Goal: Task Accomplishment & Management: Use online tool/utility

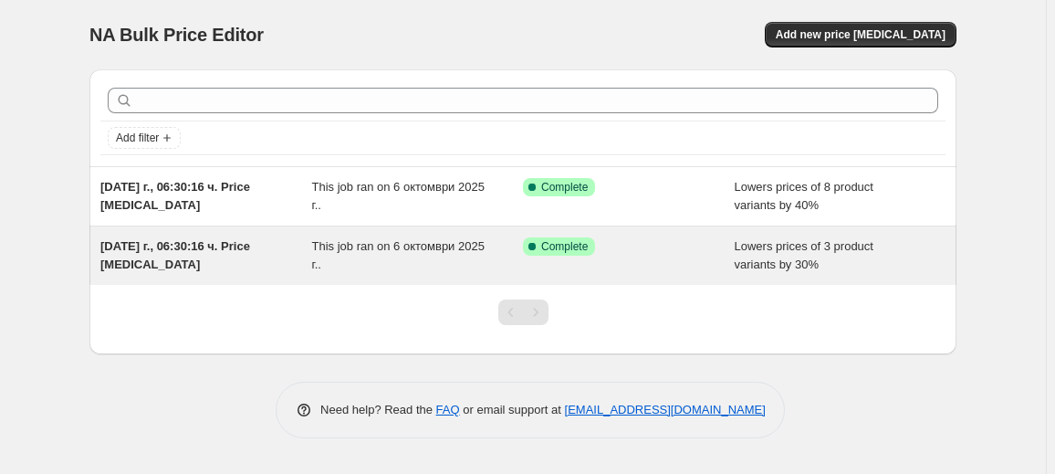
click at [170, 260] on div "[DATE] г., 06:30:16 ч. Price [MEDICAL_DATA]" at bounding box center [206, 255] width 212 height 37
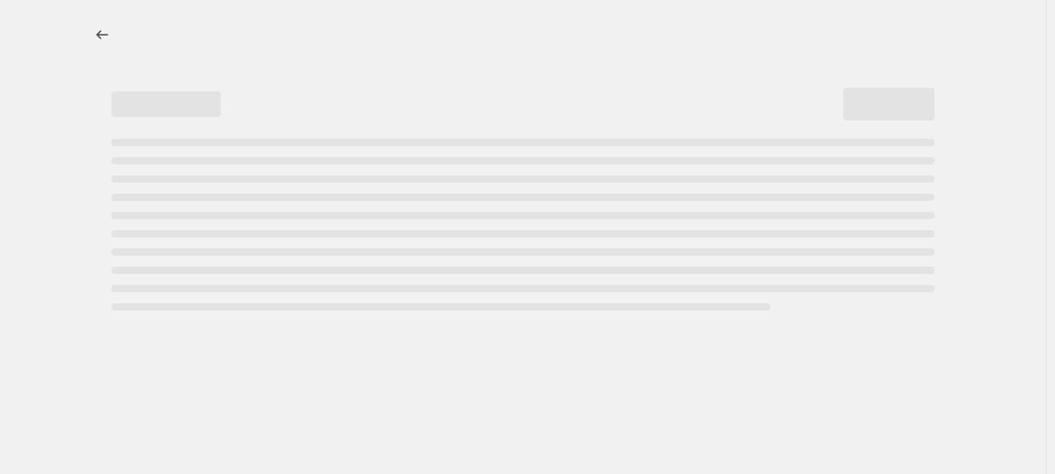
select select "percentage"
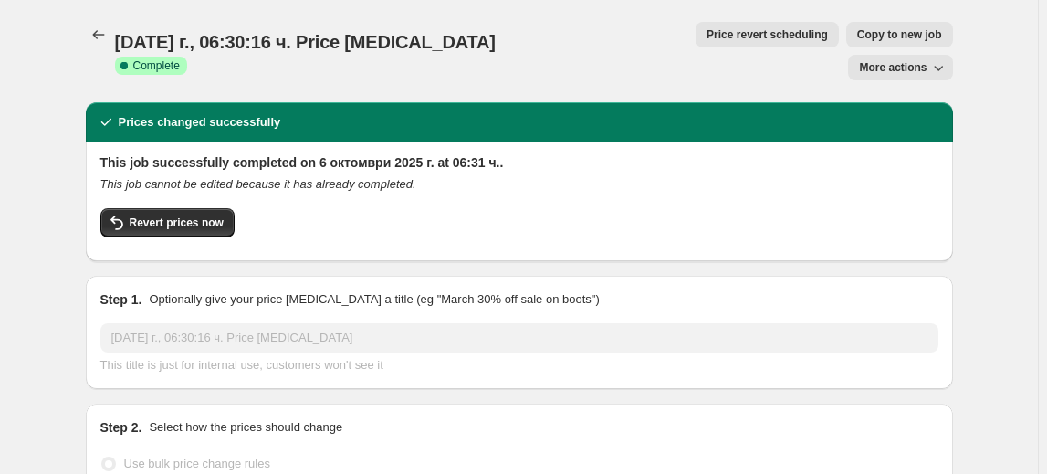
click at [926, 55] on button "More actions" at bounding box center [900, 68] width 104 height 26
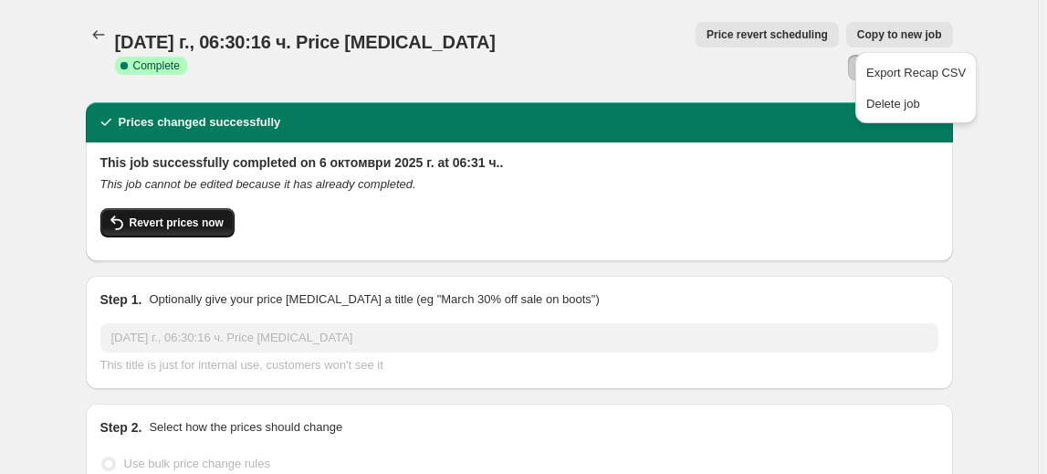
click at [195, 215] on span "Revert prices now" at bounding box center [177, 222] width 94 height 15
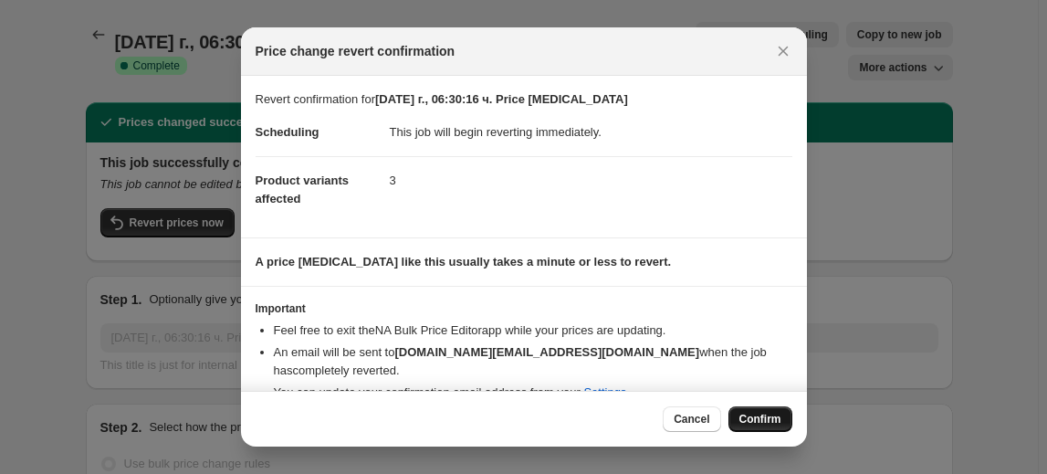
click at [774, 424] on span "Confirm" at bounding box center [760, 419] width 42 height 15
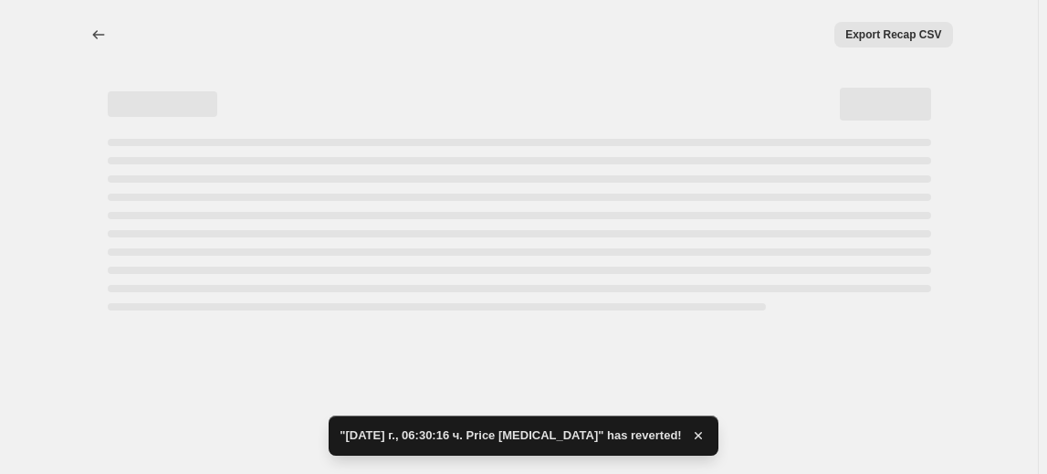
select select "percentage"
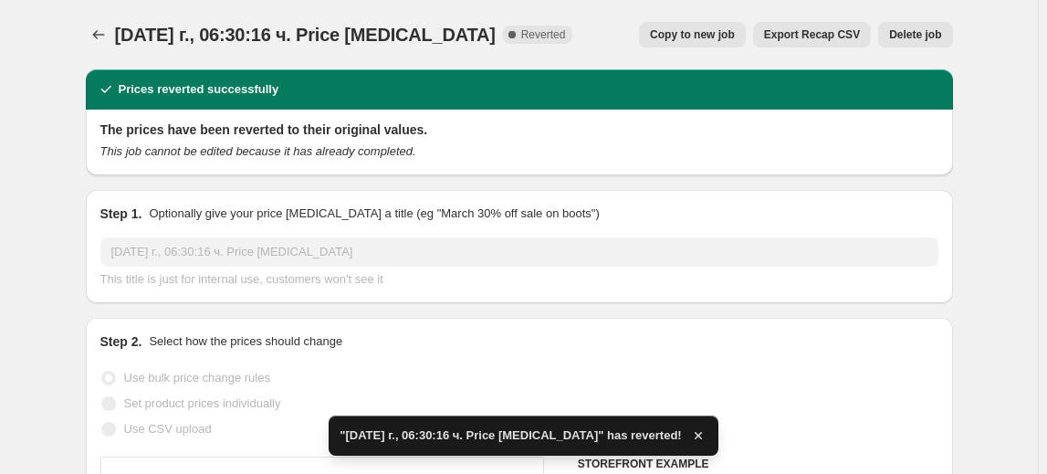
click at [939, 45] on button "Delete job" at bounding box center [915, 35] width 74 height 26
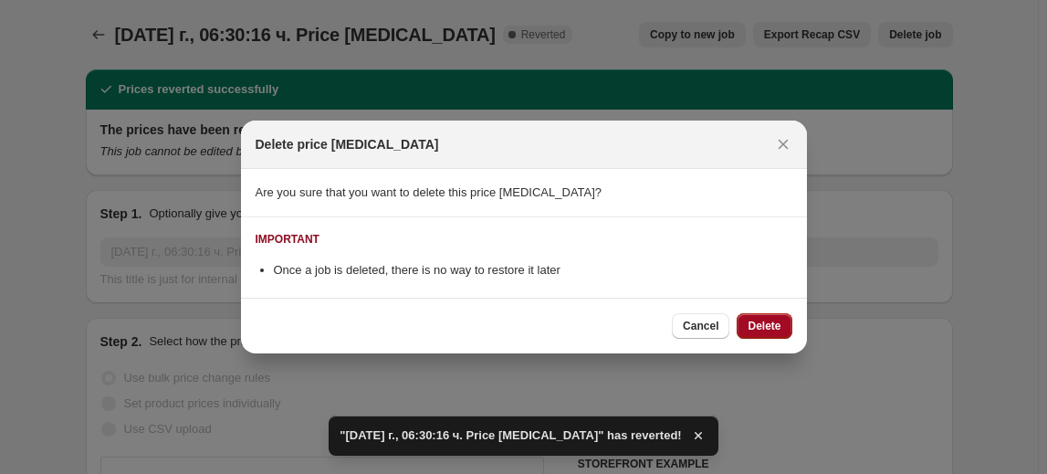
click at [775, 317] on button "Delete" at bounding box center [764, 326] width 55 height 26
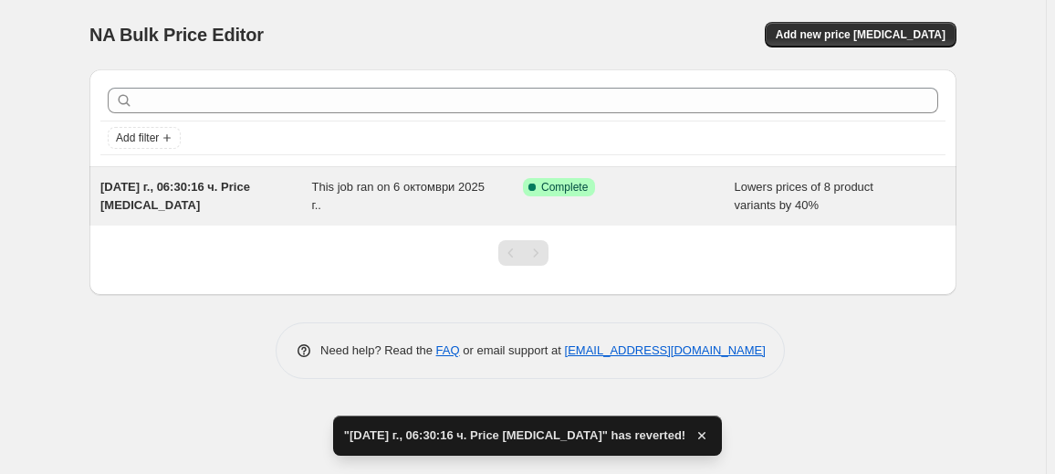
click at [124, 207] on span "[DATE] г., 06:30:16 ч. Price [MEDICAL_DATA]" at bounding box center [175, 196] width 150 height 32
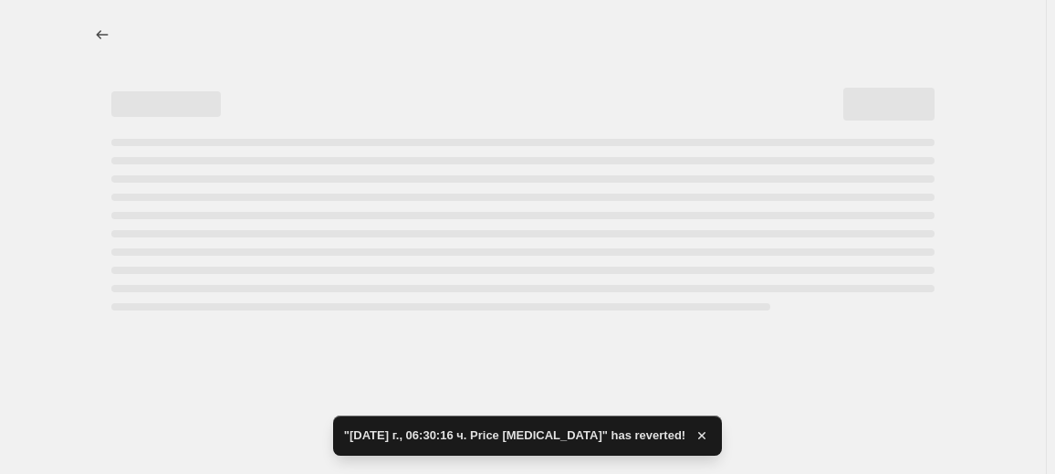
select select "percentage"
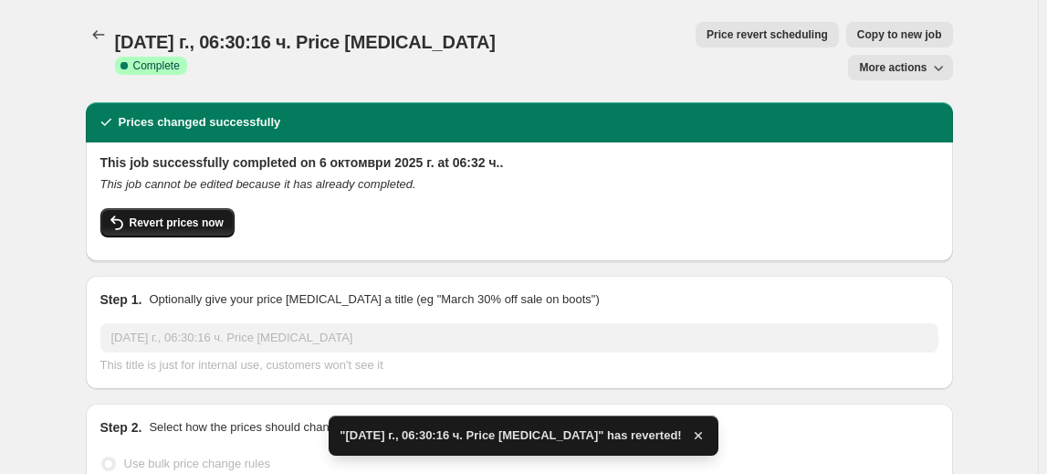
click at [172, 215] on span "Revert prices now" at bounding box center [177, 222] width 94 height 15
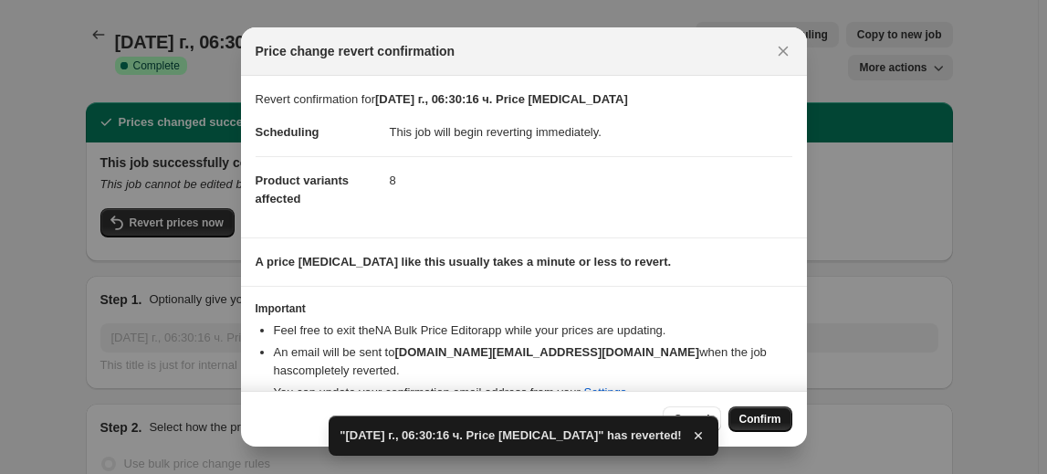
click at [783, 419] on button "Confirm" at bounding box center [761, 419] width 64 height 26
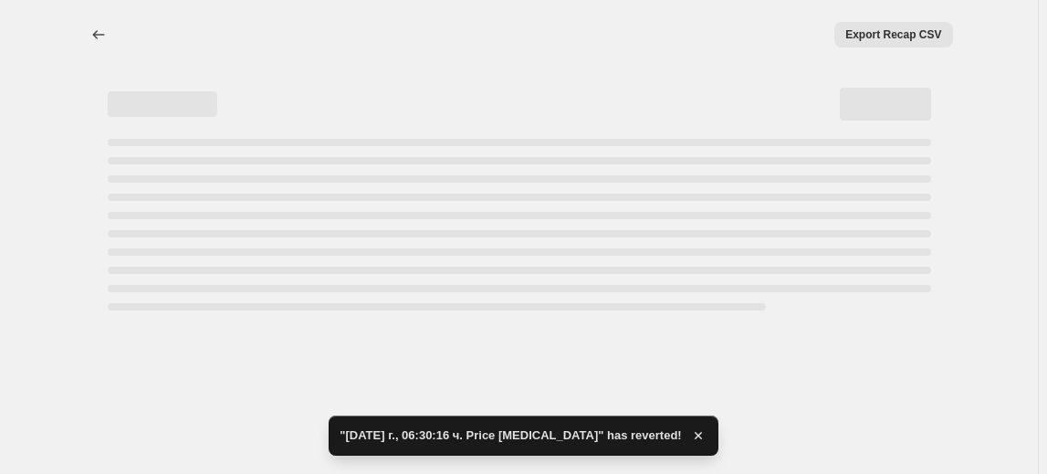
select select "percentage"
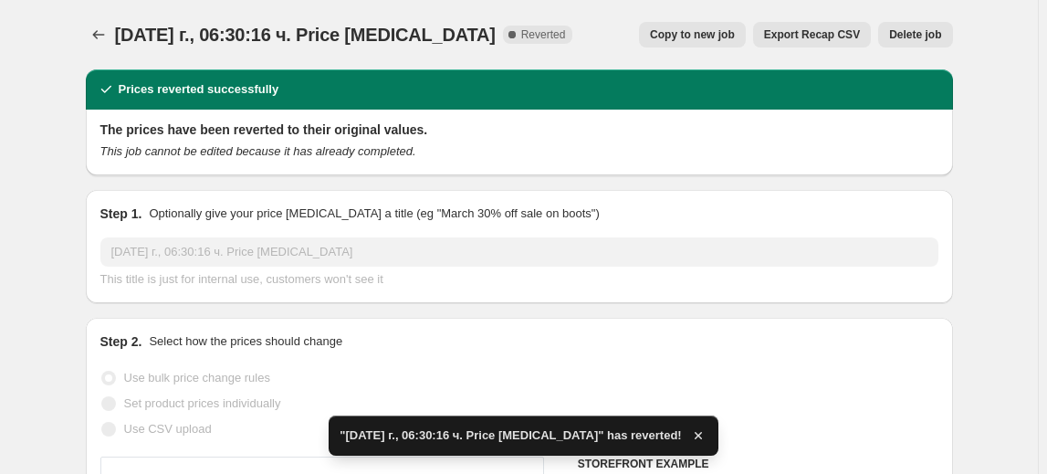
click at [921, 41] on span "Delete job" at bounding box center [915, 34] width 52 height 15
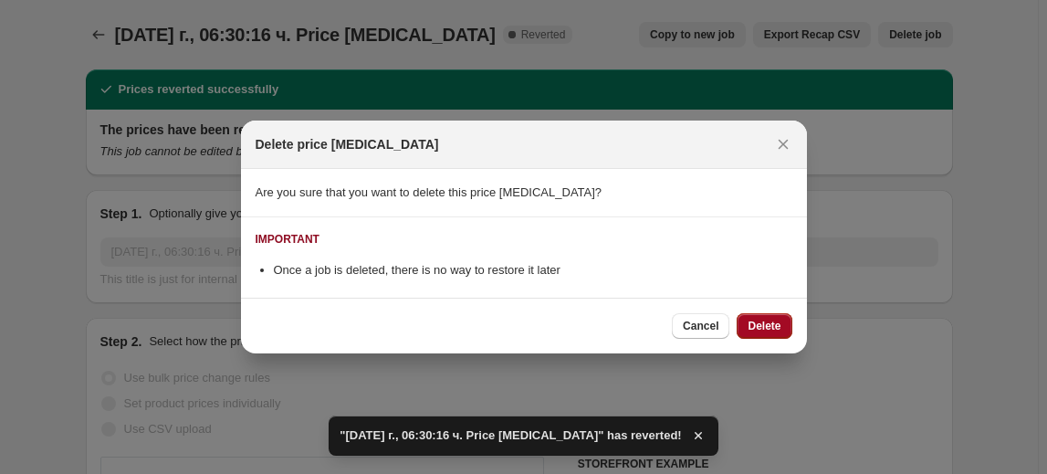
click at [762, 320] on span "Delete" at bounding box center [764, 326] width 33 height 15
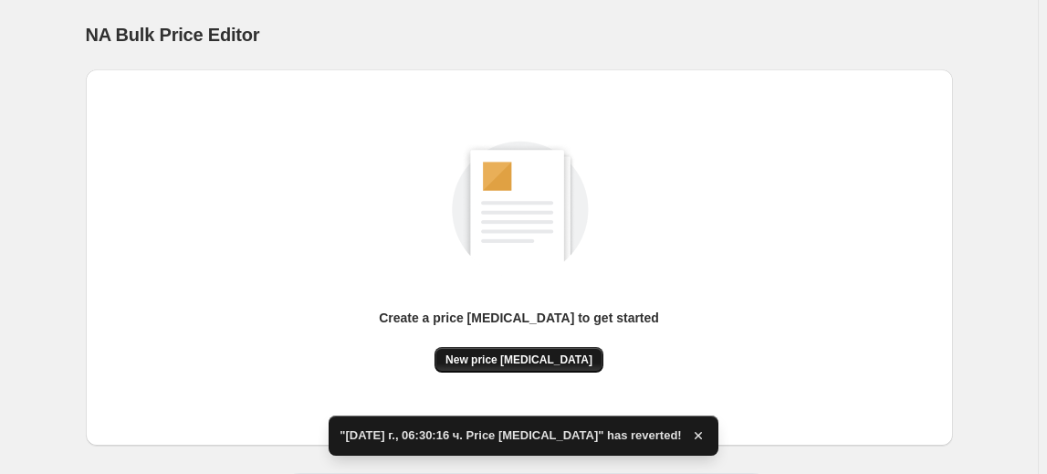
click at [536, 359] on span "New price [MEDICAL_DATA]" at bounding box center [519, 359] width 147 height 15
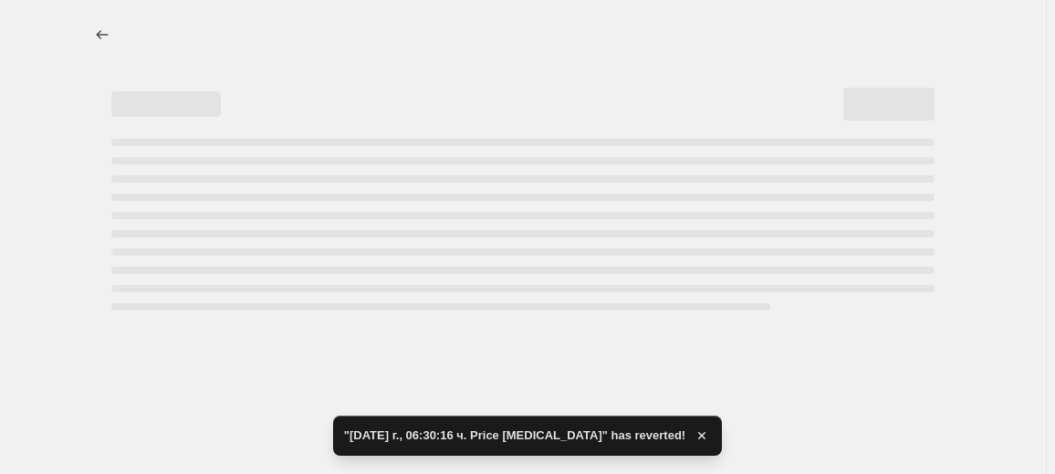
select select "percentage"
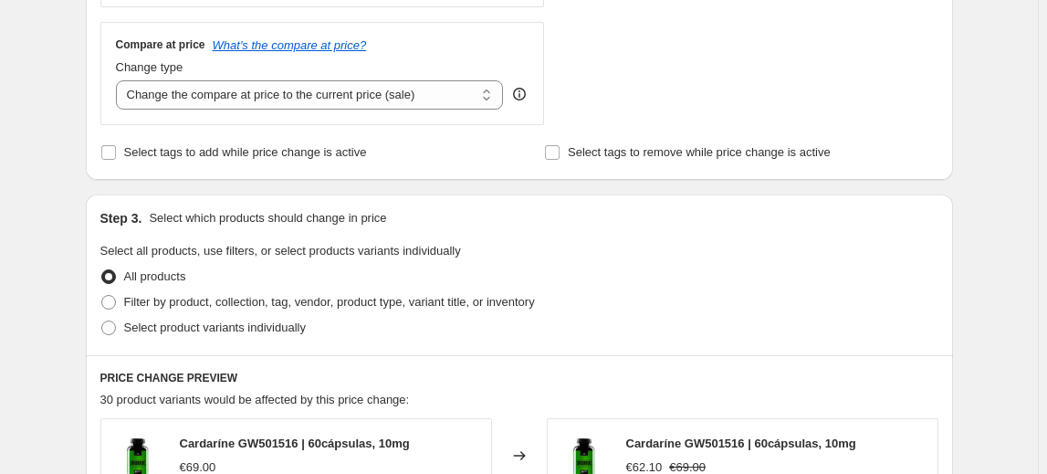
scroll to position [747, 0]
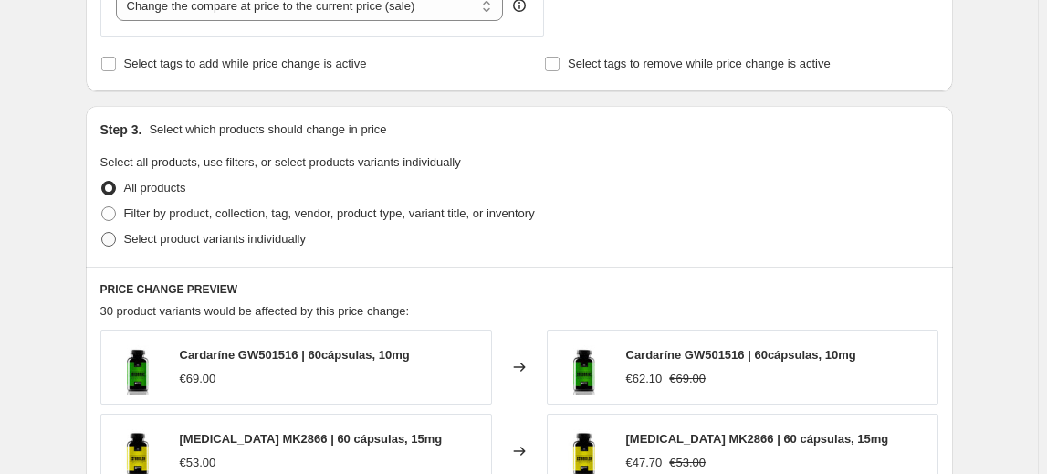
click at [183, 240] on span "Select product variants individually" at bounding box center [215, 239] width 182 height 14
click at [102, 233] on input "Select product variants individually" at bounding box center [101, 232] width 1 height 1
radio input "true"
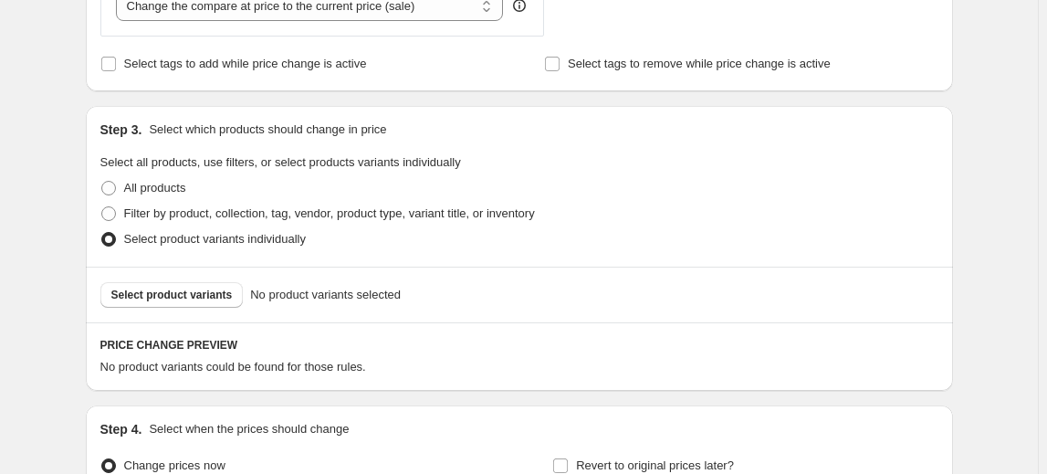
click at [167, 296] on span "Select product variants" at bounding box center [171, 295] width 121 height 15
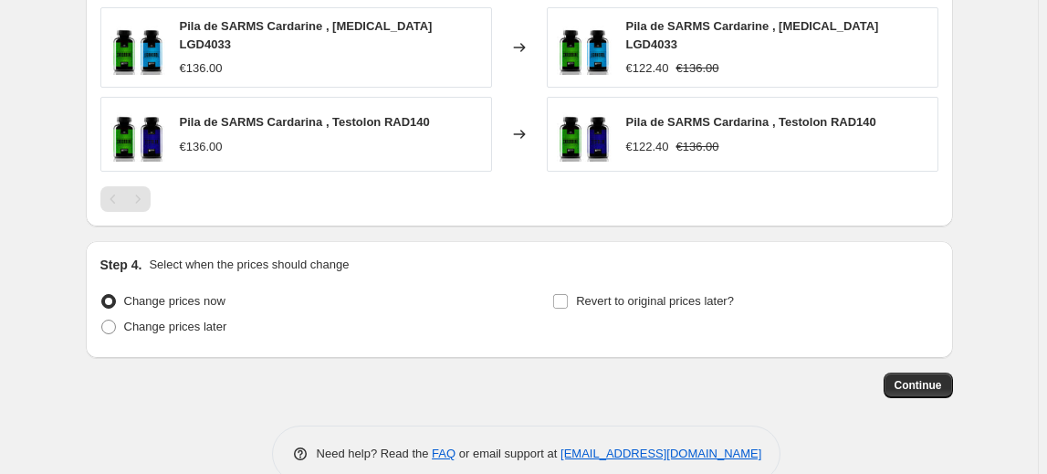
scroll to position [1235, 0]
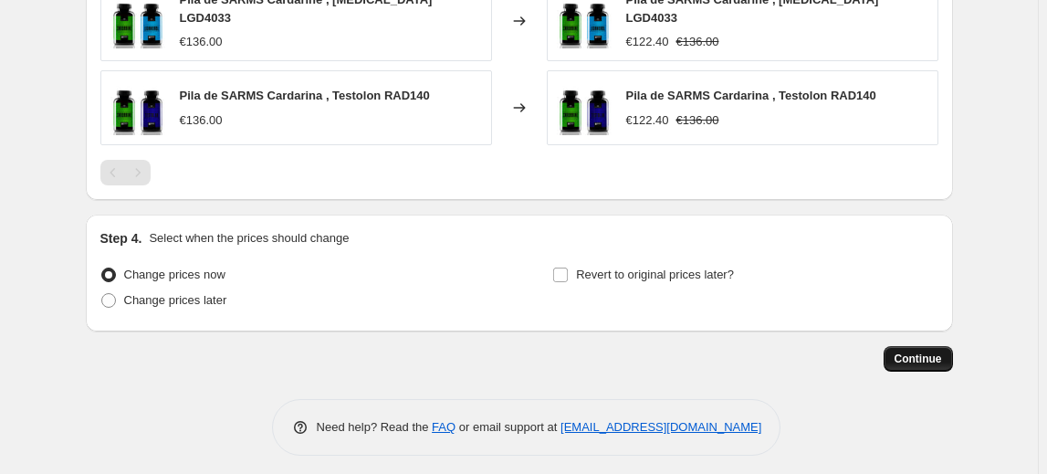
click at [933, 351] on span "Continue" at bounding box center [918, 358] width 47 height 15
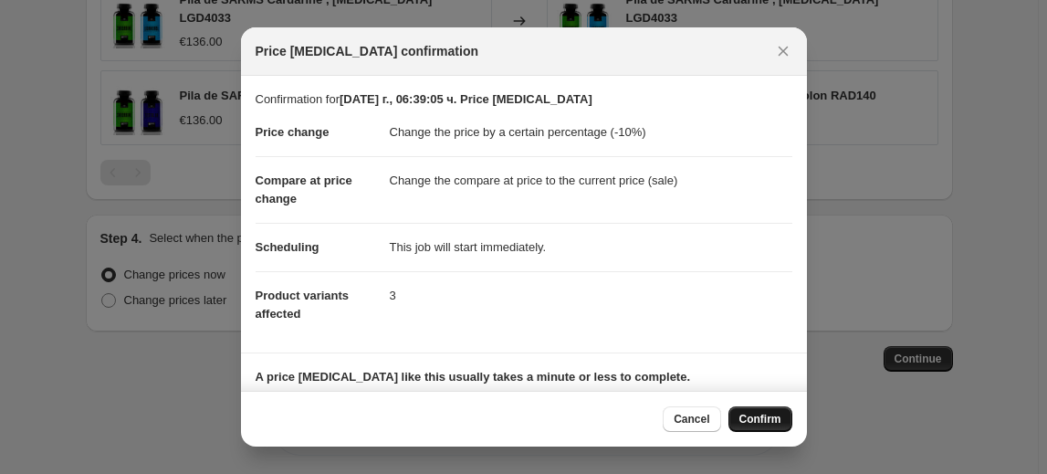
click at [753, 411] on button "Confirm" at bounding box center [761, 419] width 64 height 26
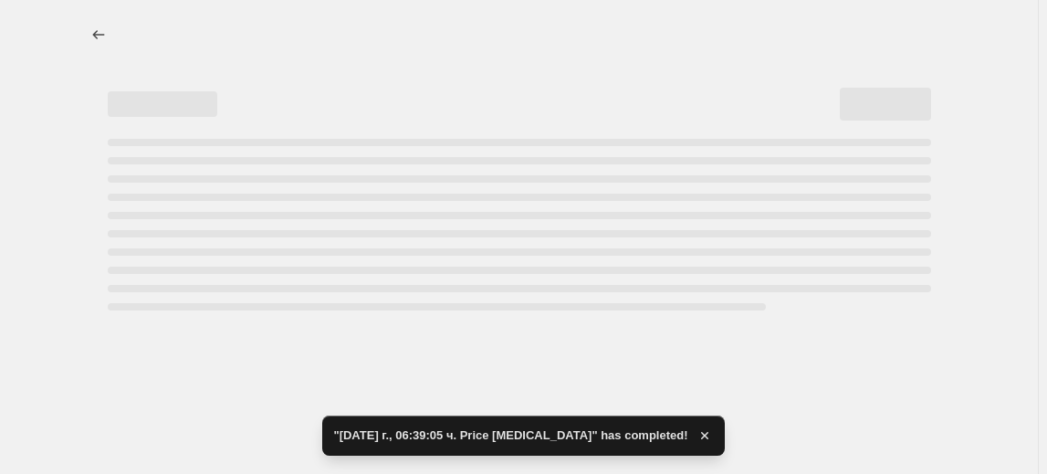
select select "percentage"
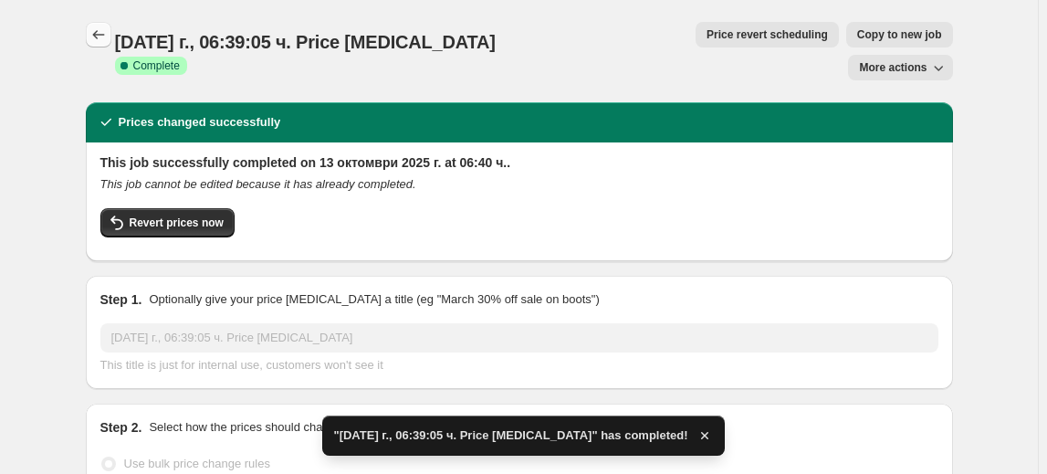
click at [102, 33] on icon "Price change jobs" at bounding box center [98, 35] width 18 height 18
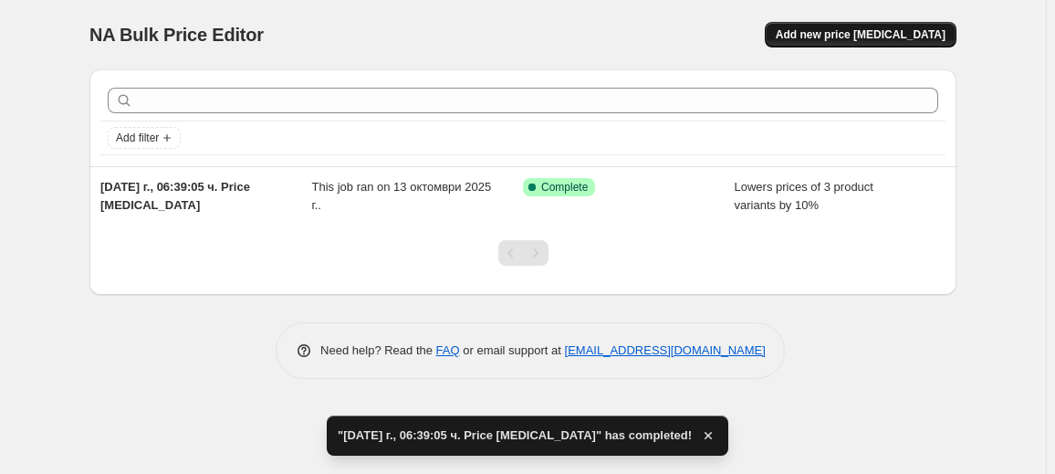
click at [873, 44] on button "Add new price [MEDICAL_DATA]" at bounding box center [861, 35] width 192 height 26
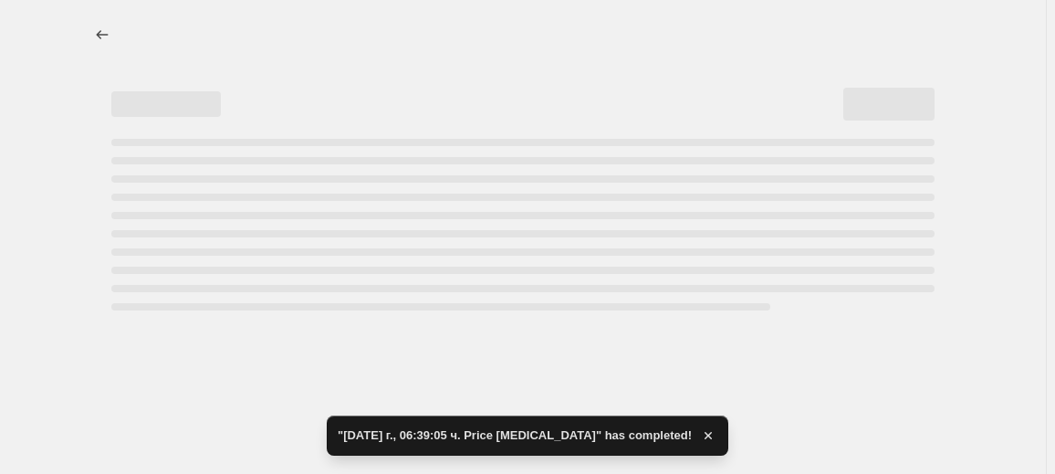
select select "percentage"
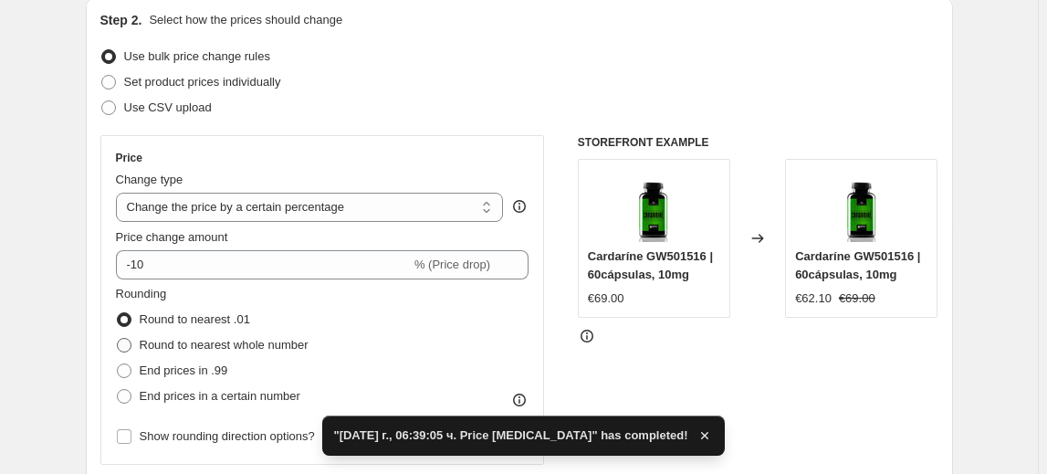
scroll to position [248, 0]
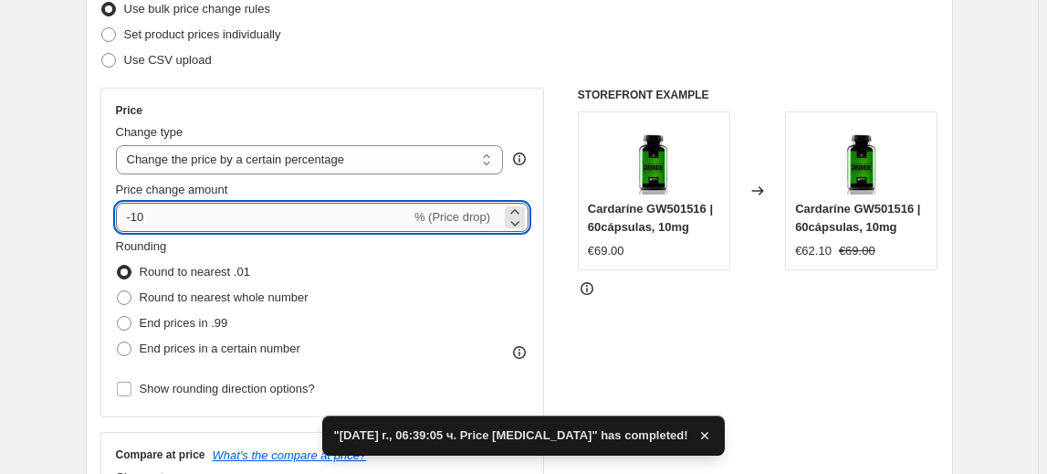
click at [129, 221] on input "-10" at bounding box center [263, 217] width 295 height 29
click at [136, 221] on input "-10" at bounding box center [263, 217] width 295 height 29
click at [139, 218] on input "-10" at bounding box center [263, 217] width 295 height 29
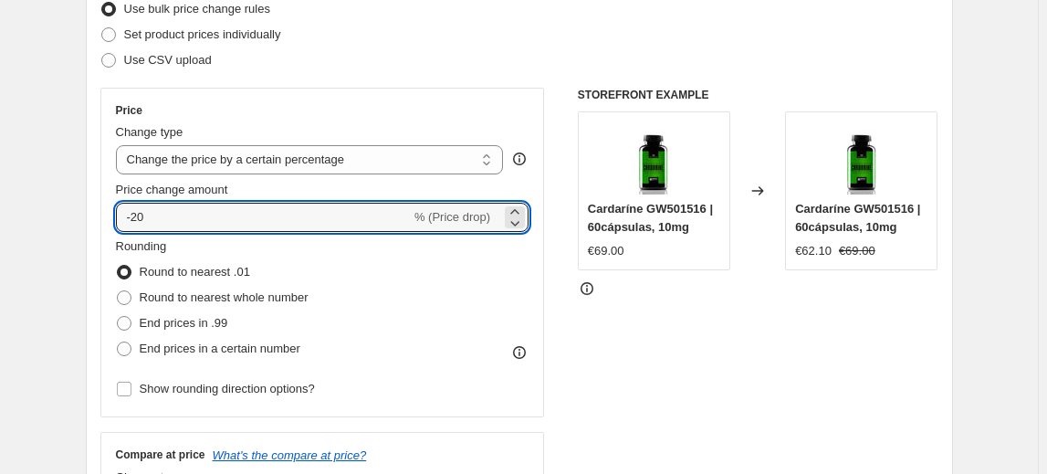
type input "-20"
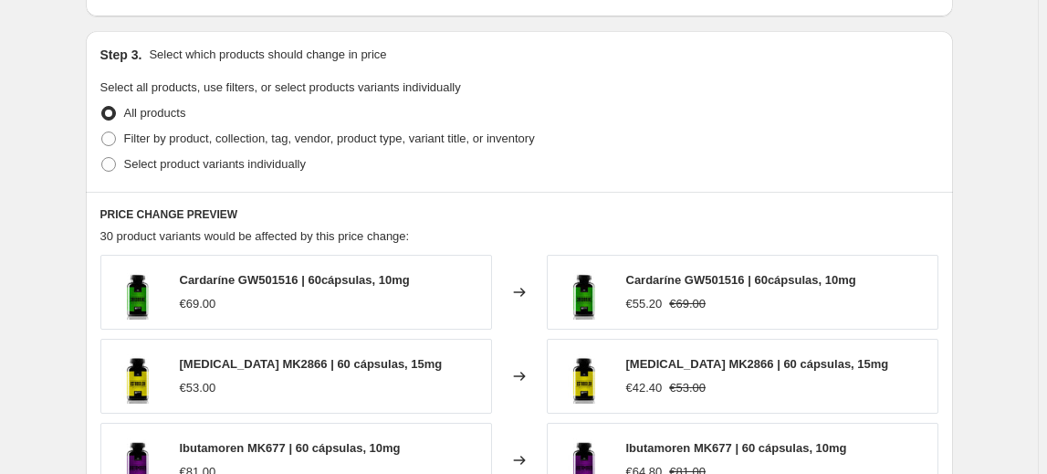
scroll to position [830, 0]
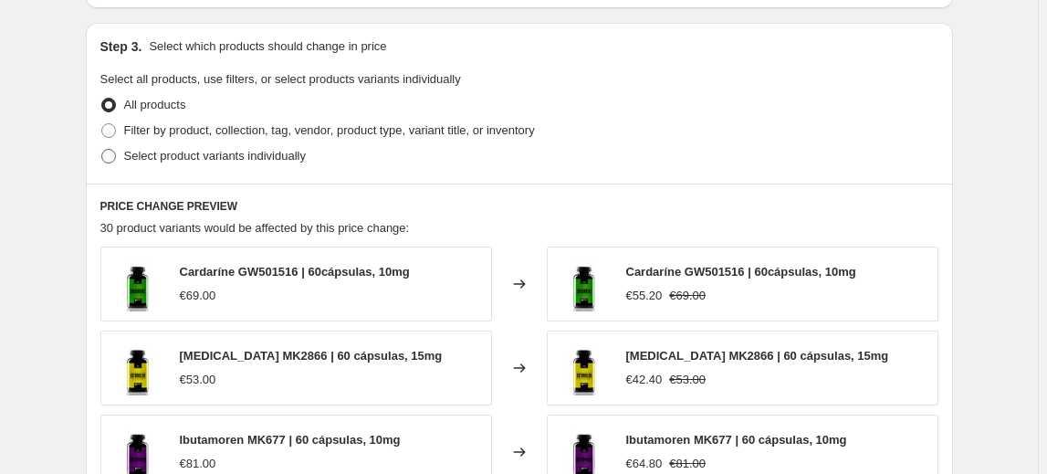
click at [204, 156] on span "Select product variants individually" at bounding box center [215, 156] width 182 height 14
click at [102, 150] on input "Select product variants individually" at bounding box center [101, 149] width 1 height 1
radio input "true"
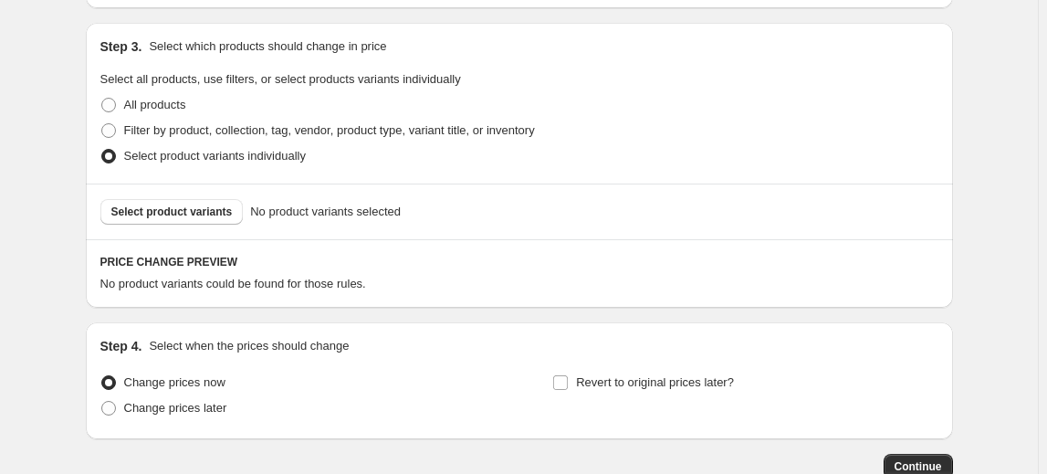
click at [207, 209] on span "Select product variants" at bounding box center [171, 211] width 121 height 15
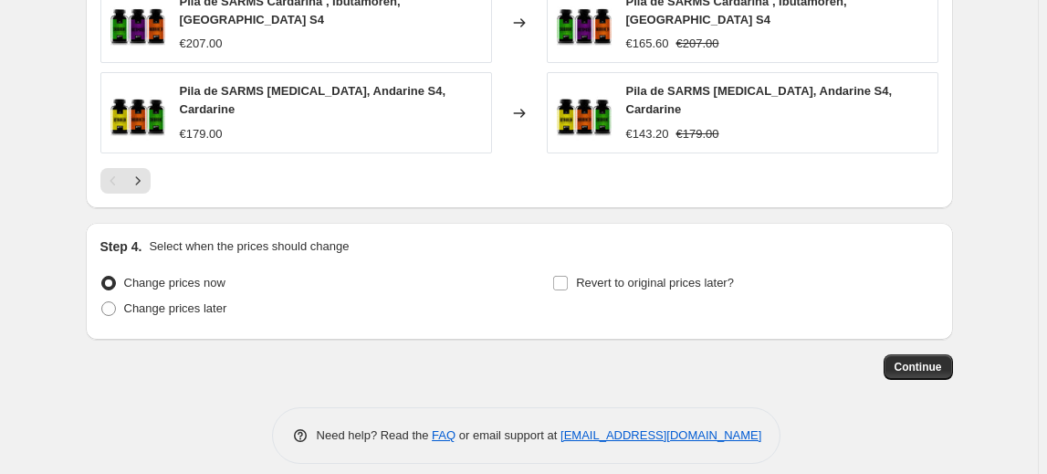
scroll to position [1402, 0]
click at [942, 359] on span "Continue" at bounding box center [918, 366] width 47 height 15
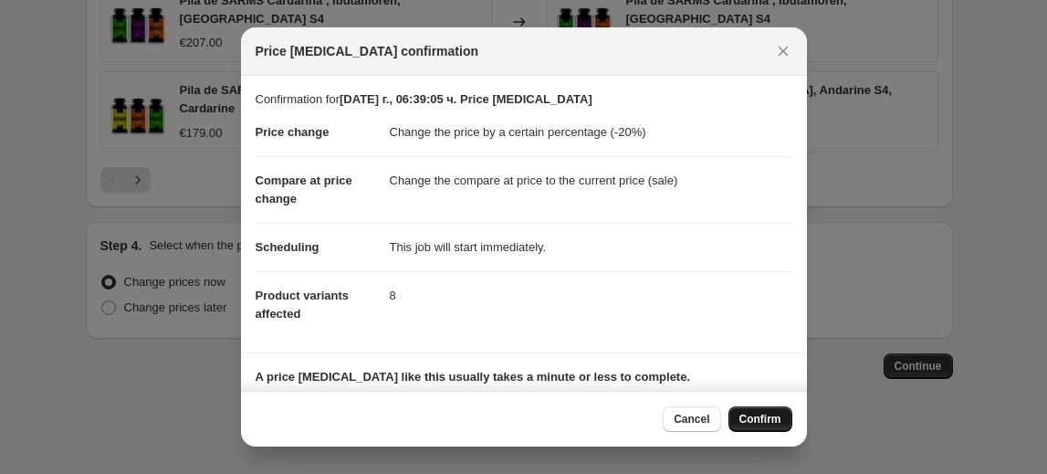
click at [783, 413] on button "Confirm" at bounding box center [761, 419] width 64 height 26
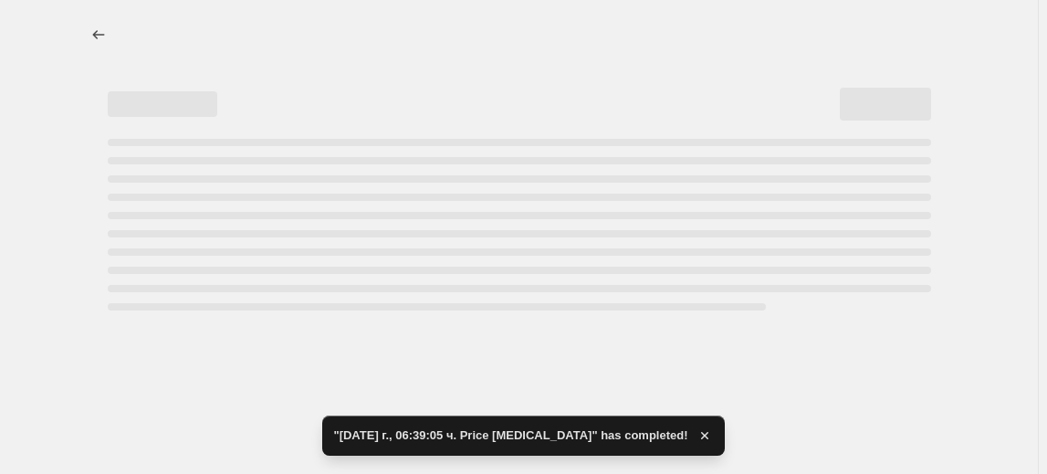
select select "percentage"
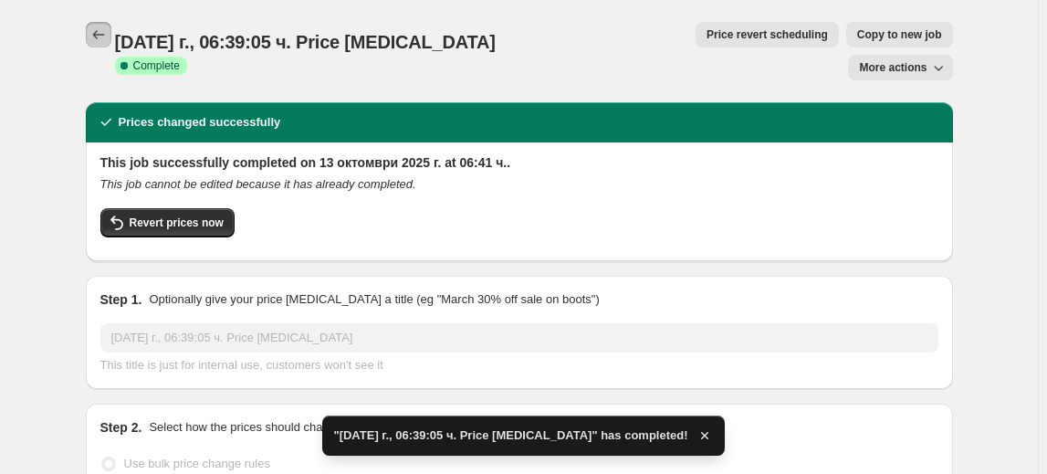
click at [103, 39] on icon "Price change jobs" at bounding box center [98, 35] width 18 height 18
